Goal: Transaction & Acquisition: Purchase product/service

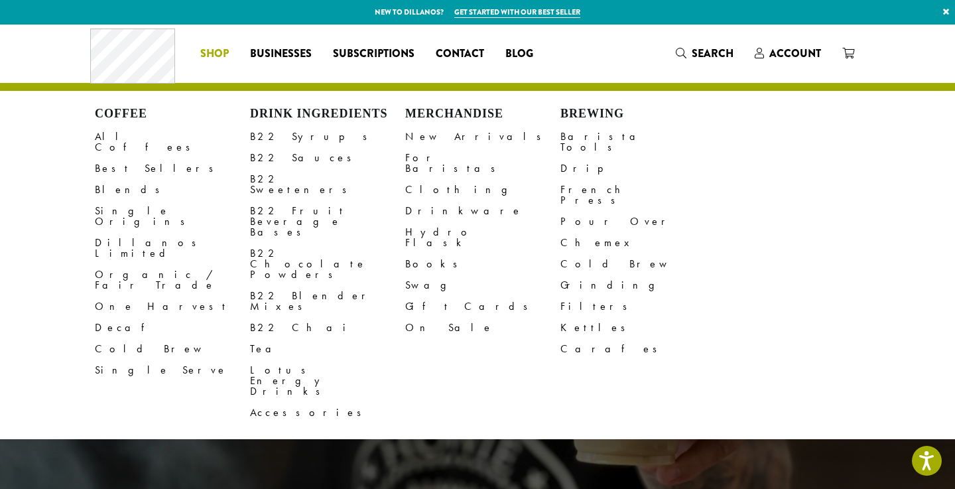
click at [219, 57] on span "Shop" at bounding box center [214, 54] width 29 height 17
